Goal: Understand process/instructions: Learn about a topic

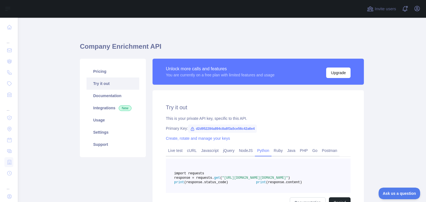
scroll to position [46, 0]
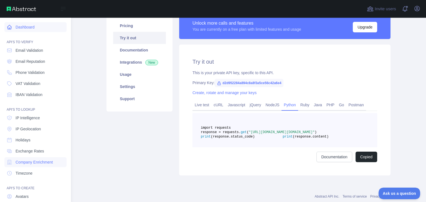
click at [26, 24] on link "Dashboard" at bounding box center [35, 27] width 62 height 10
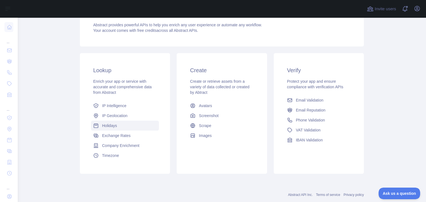
scroll to position [73, 0]
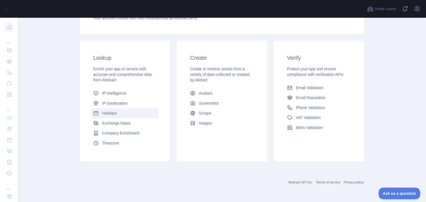
click at [140, 136] on link "Company Enrichment" at bounding box center [125, 133] width 68 height 10
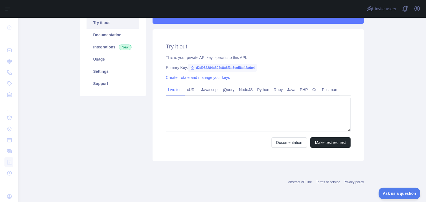
type textarea "**********"
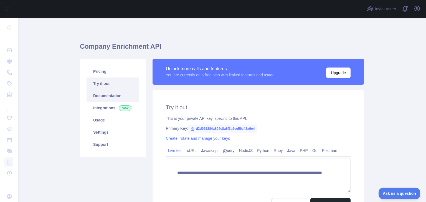
click at [119, 99] on link "Documentation" at bounding box center [112, 96] width 53 height 12
